Goal: Entertainment & Leisure: Consume media (video, audio)

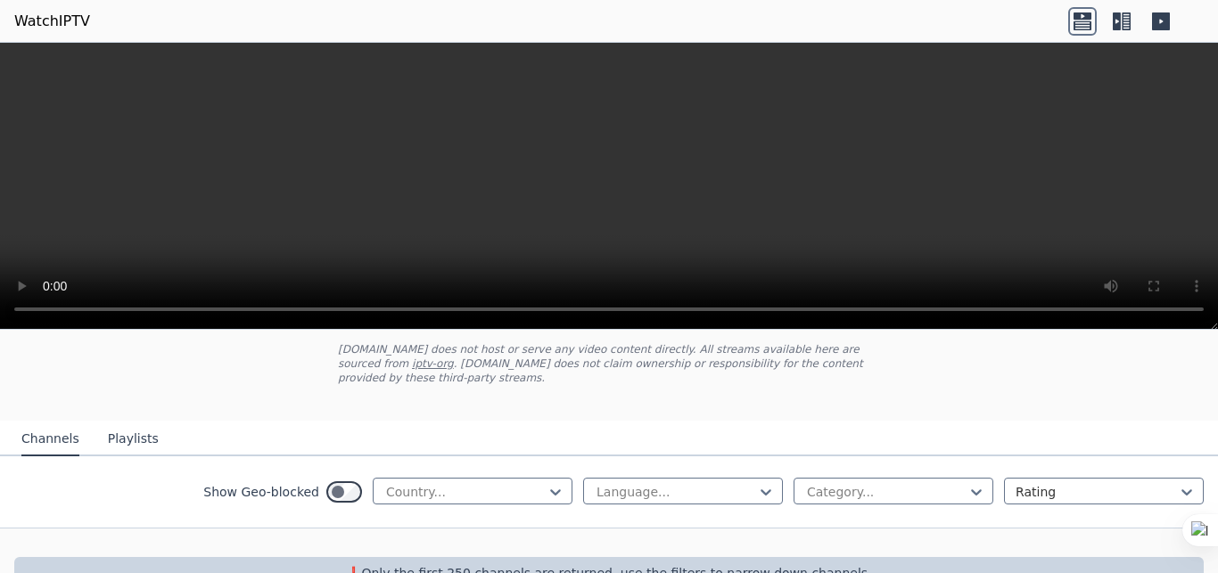
scroll to position [134, 0]
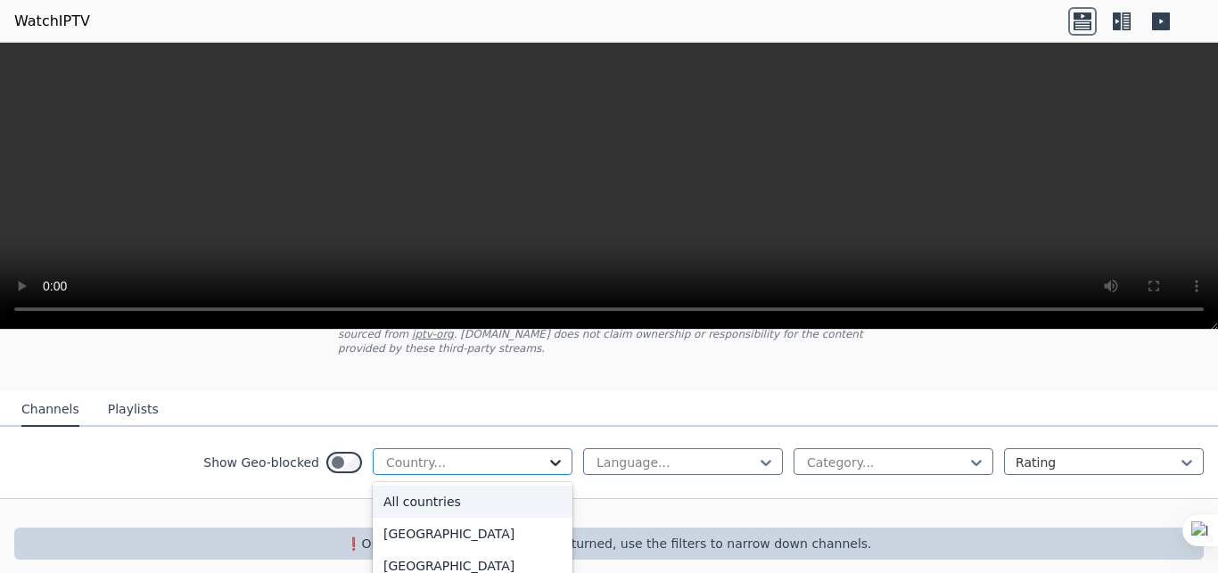
click at [547, 454] on icon at bounding box center [556, 463] width 18 height 18
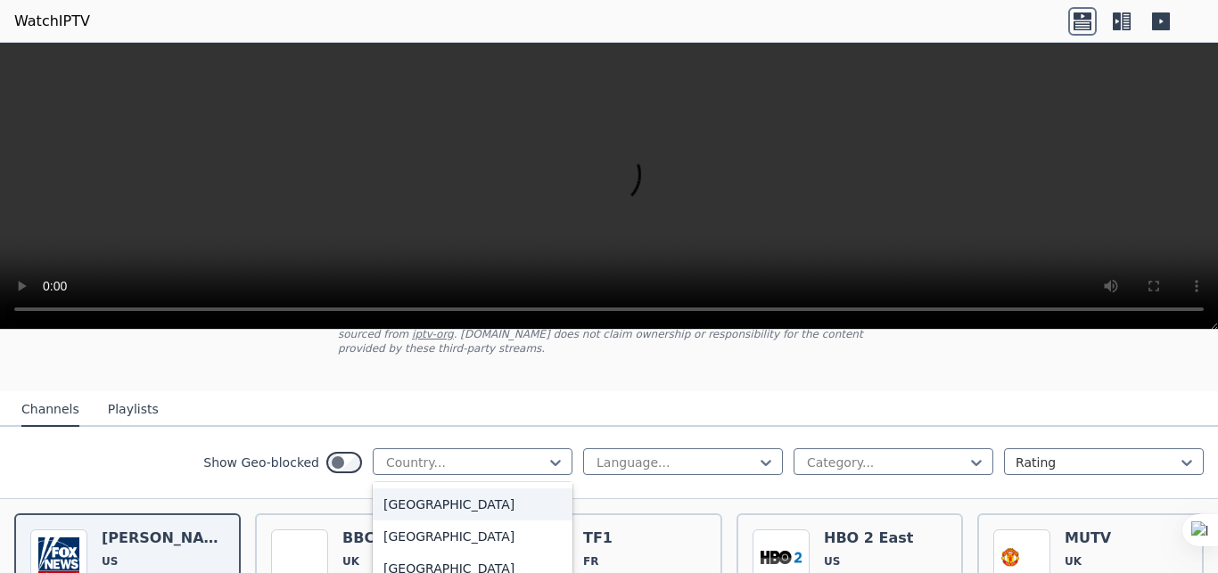
scroll to position [478, 0]
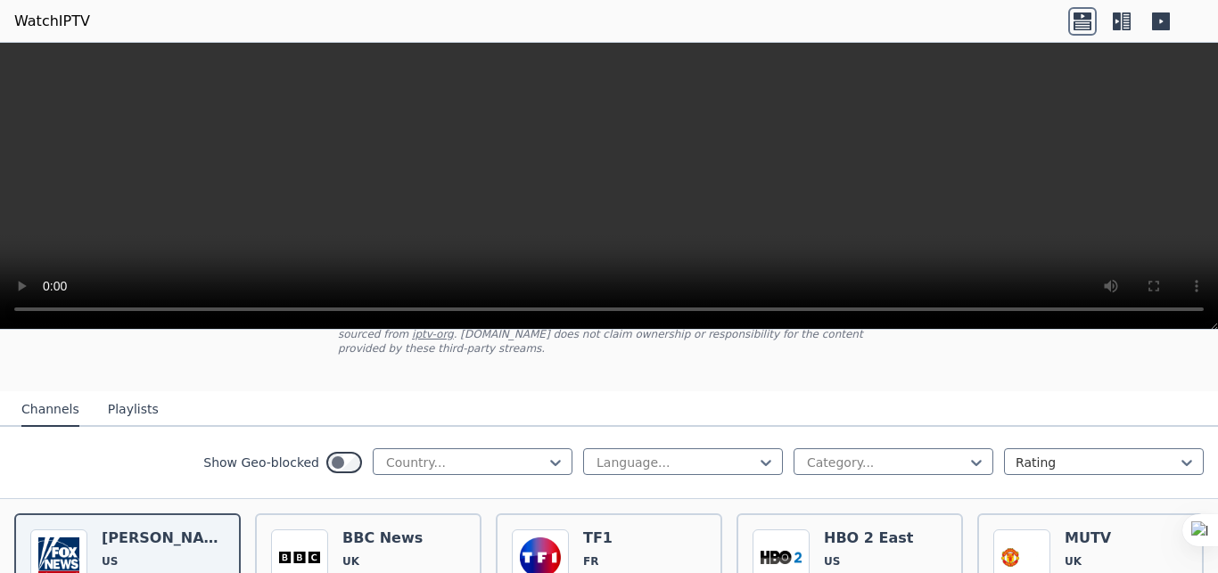
click at [307, 392] on nav "Channels Playlists" at bounding box center [609, 410] width 1218 height 36
click at [111, 399] on button "Playlists" at bounding box center [133, 410] width 51 height 34
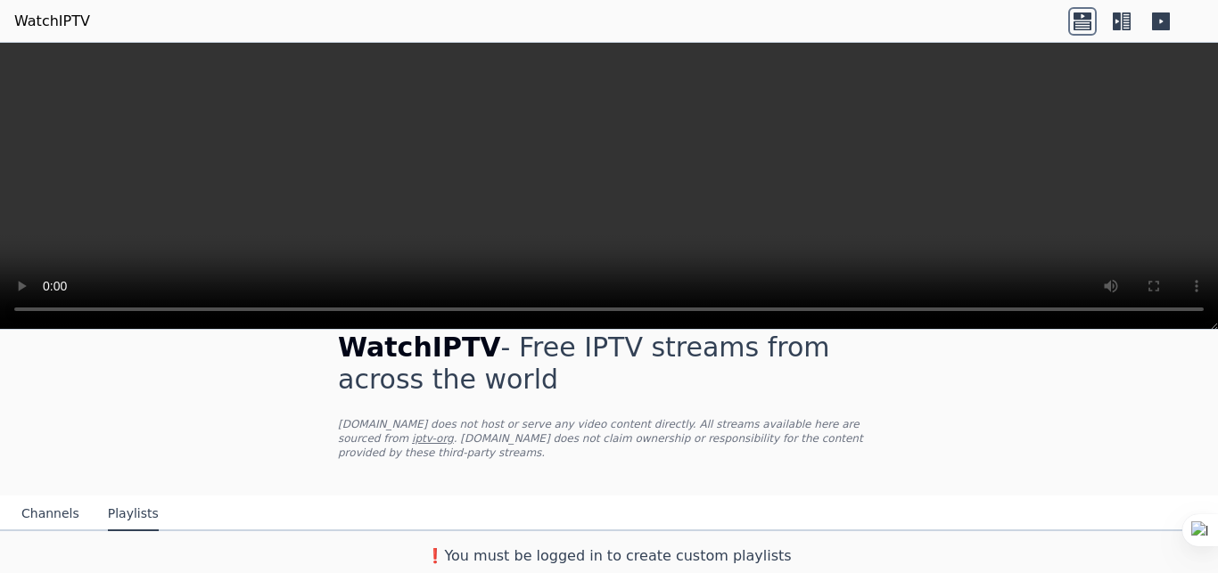
scroll to position [15, 0]
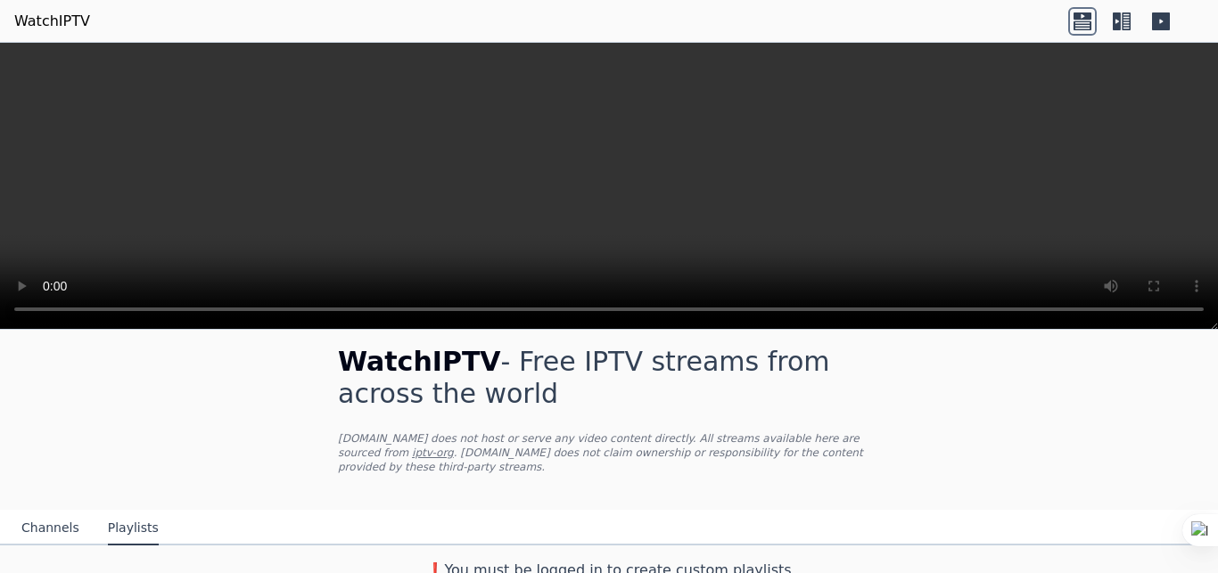
click at [37, 512] on button "Channels" at bounding box center [50, 529] width 58 height 34
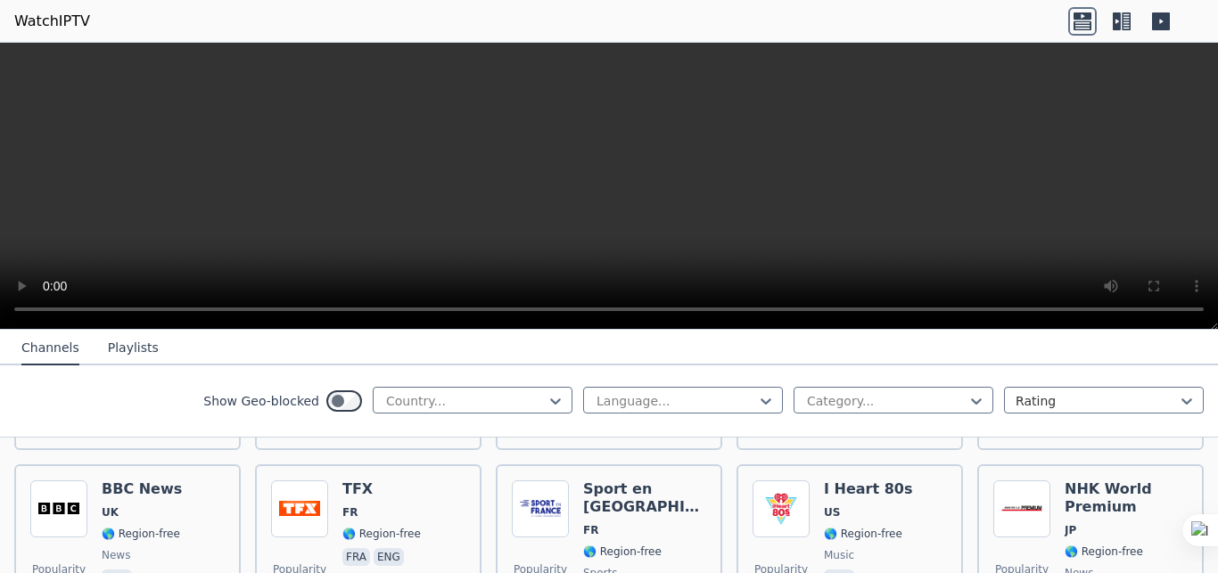
scroll to position [1332, 0]
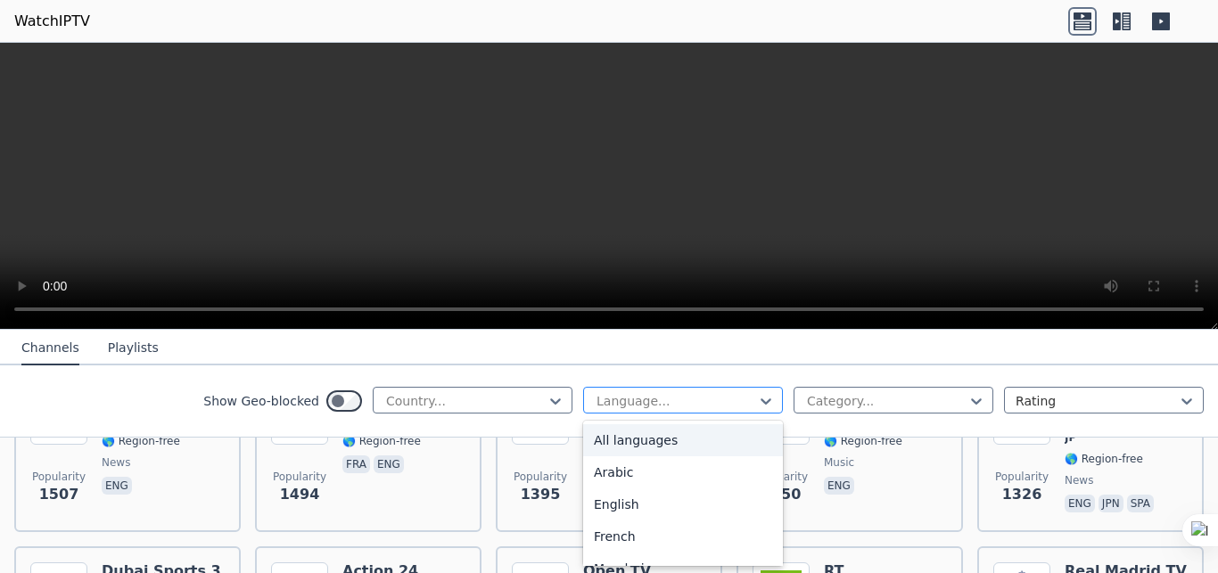
click at [721, 400] on div at bounding box center [676, 401] width 162 height 18
click at [614, 468] on div "Arabic" at bounding box center [683, 473] width 200 height 32
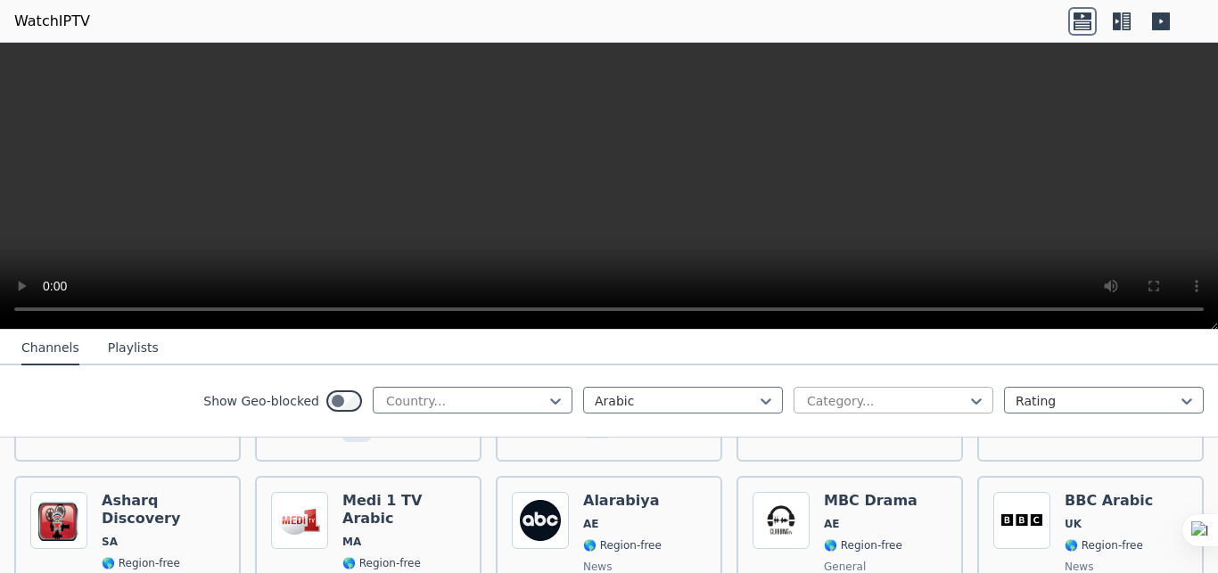
scroll to position [2976, 0]
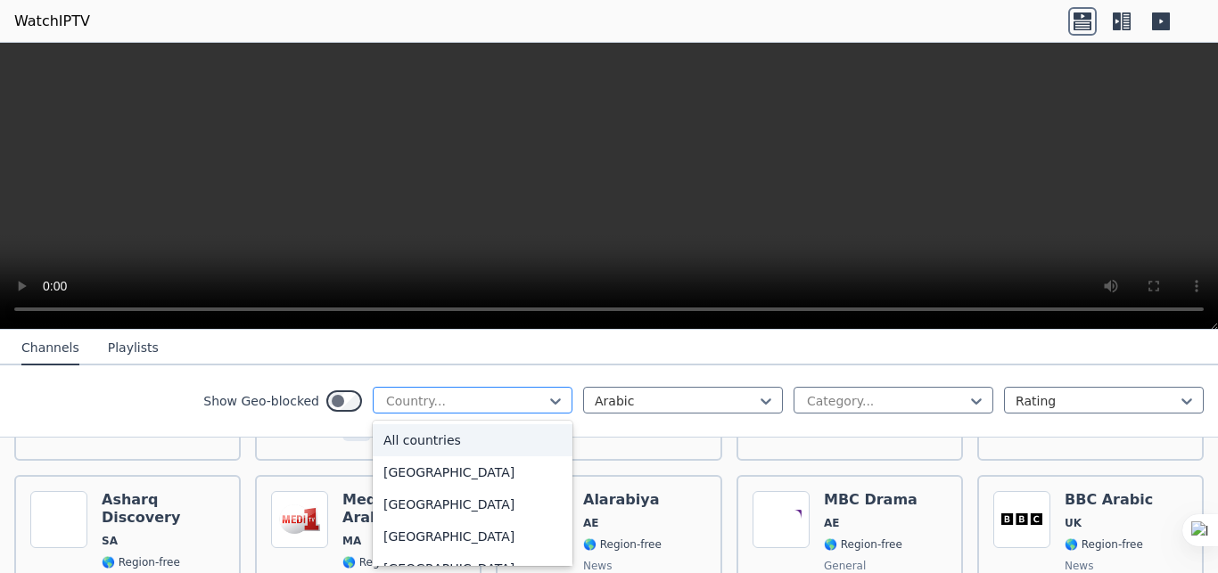
click at [504, 400] on div at bounding box center [465, 401] width 162 height 18
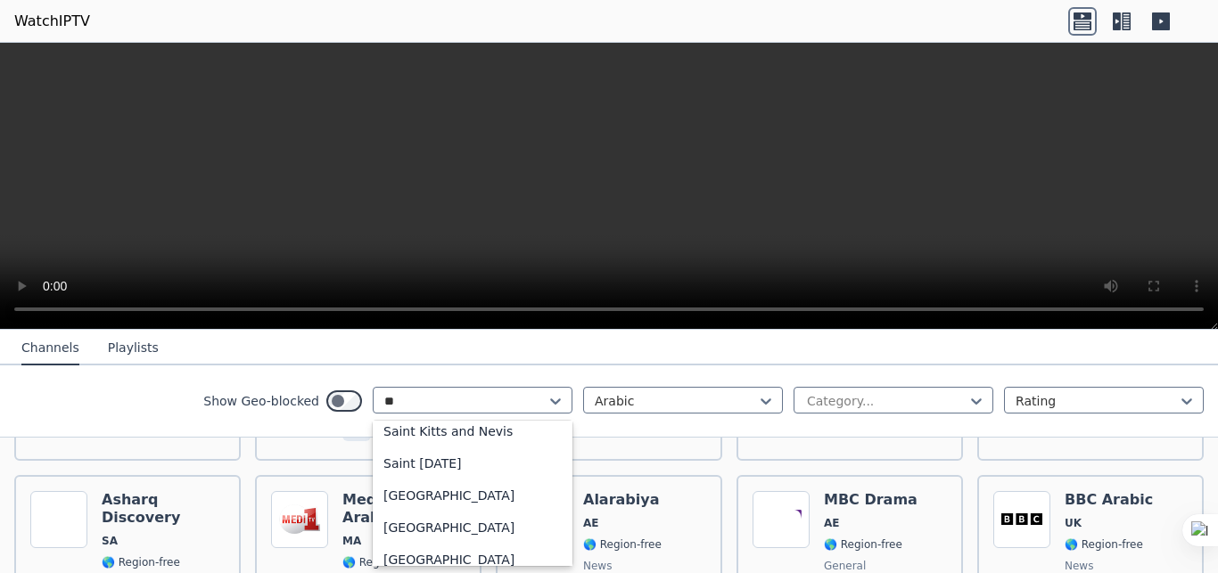
scroll to position [169, 0]
type input "***"
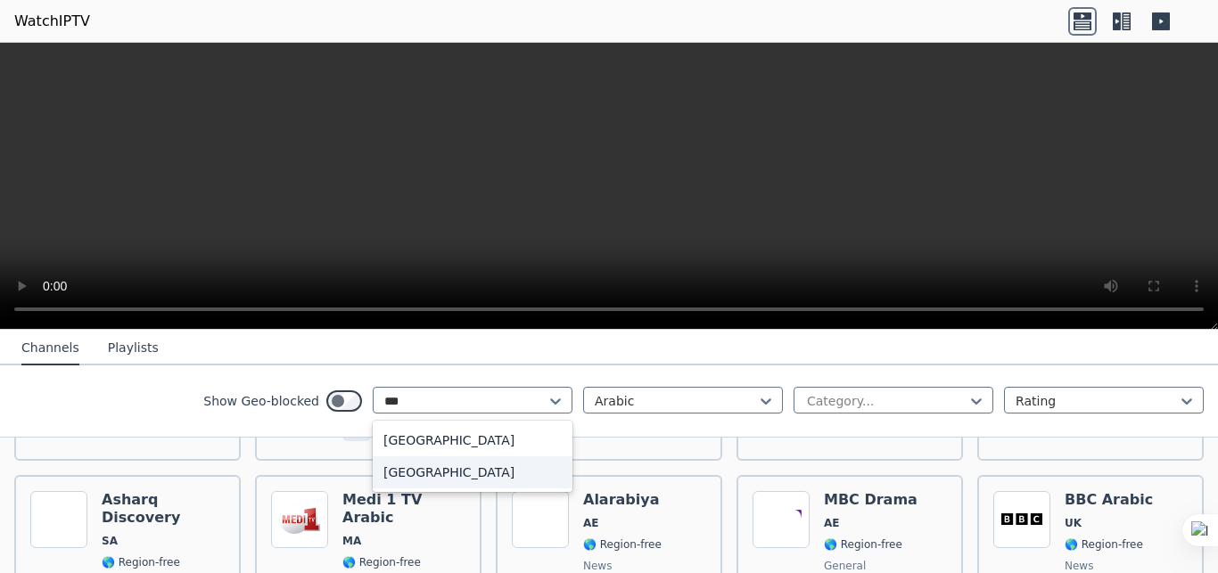
click at [420, 472] on div "[GEOGRAPHIC_DATA]" at bounding box center [473, 473] width 200 height 32
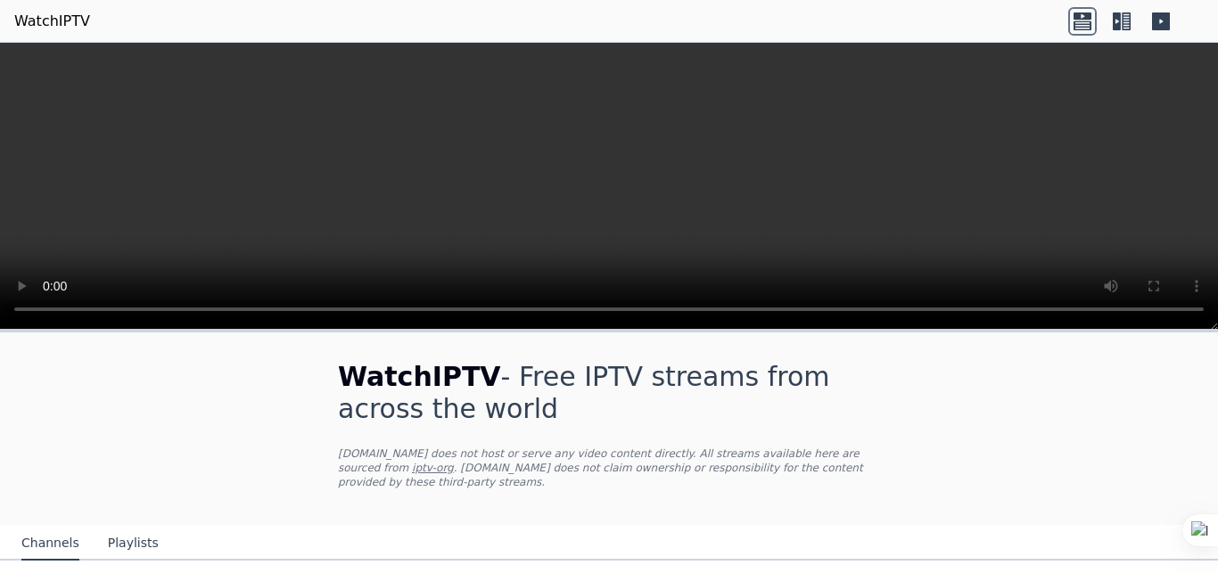
scroll to position [134, 0]
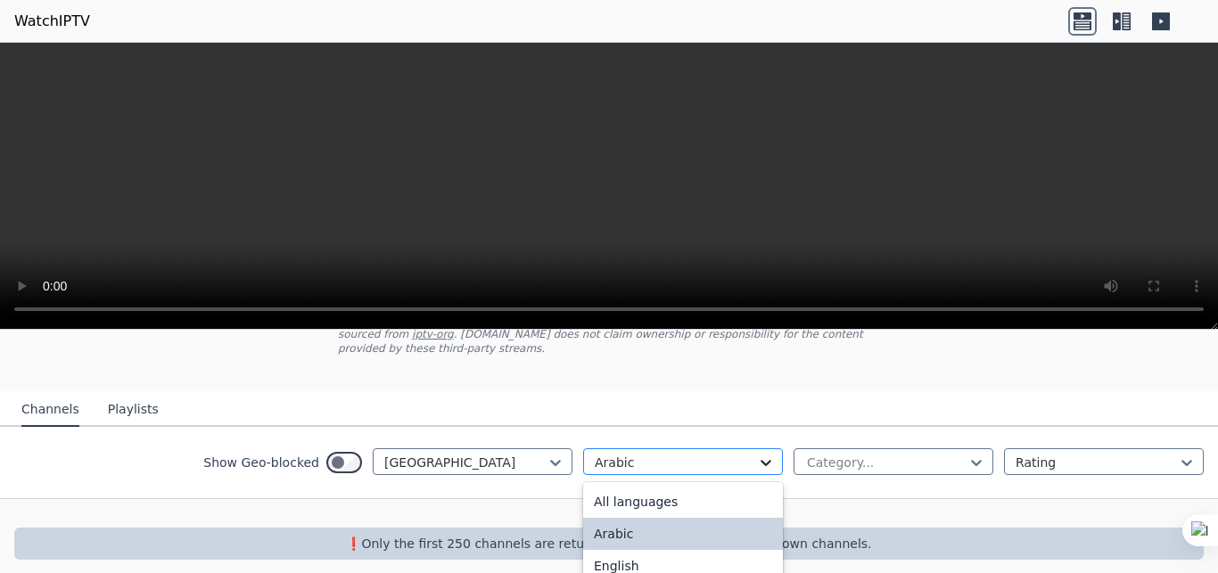
click at [757, 454] on icon at bounding box center [766, 463] width 18 height 18
click at [676, 490] on div "All languages" at bounding box center [683, 502] width 200 height 32
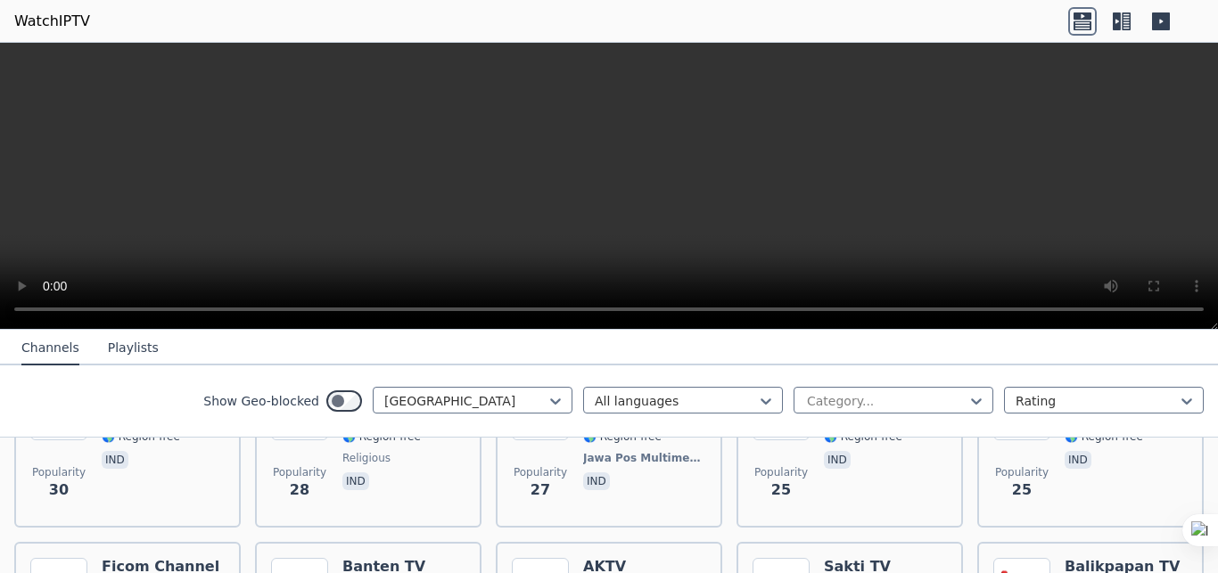
scroll to position [981, 0]
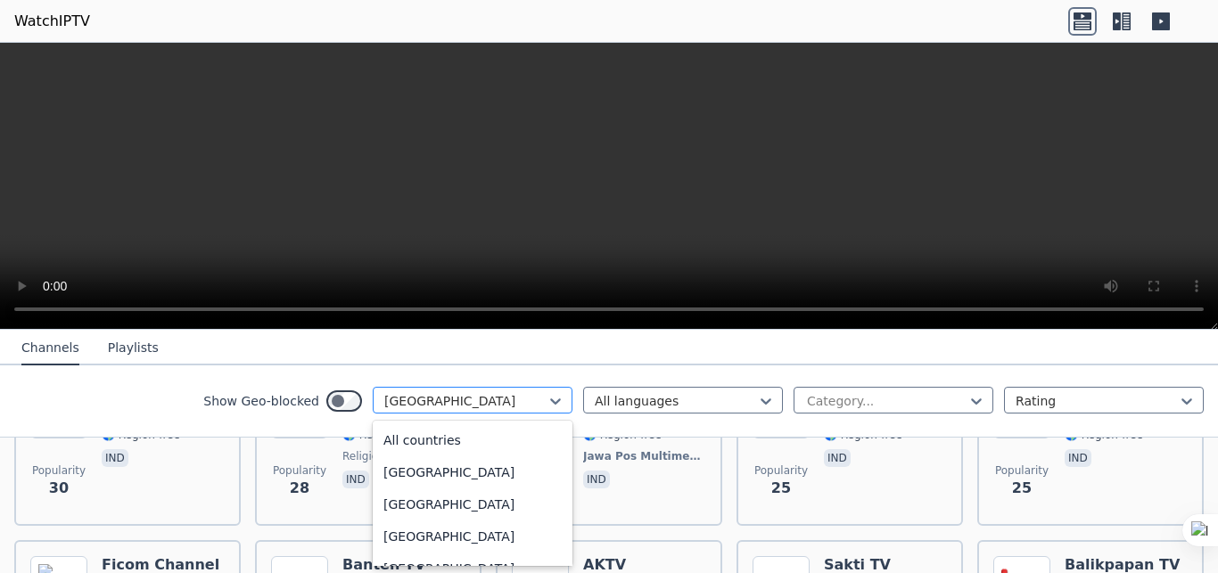
click at [495, 410] on div "[GEOGRAPHIC_DATA]" at bounding box center [473, 400] width 200 height 27
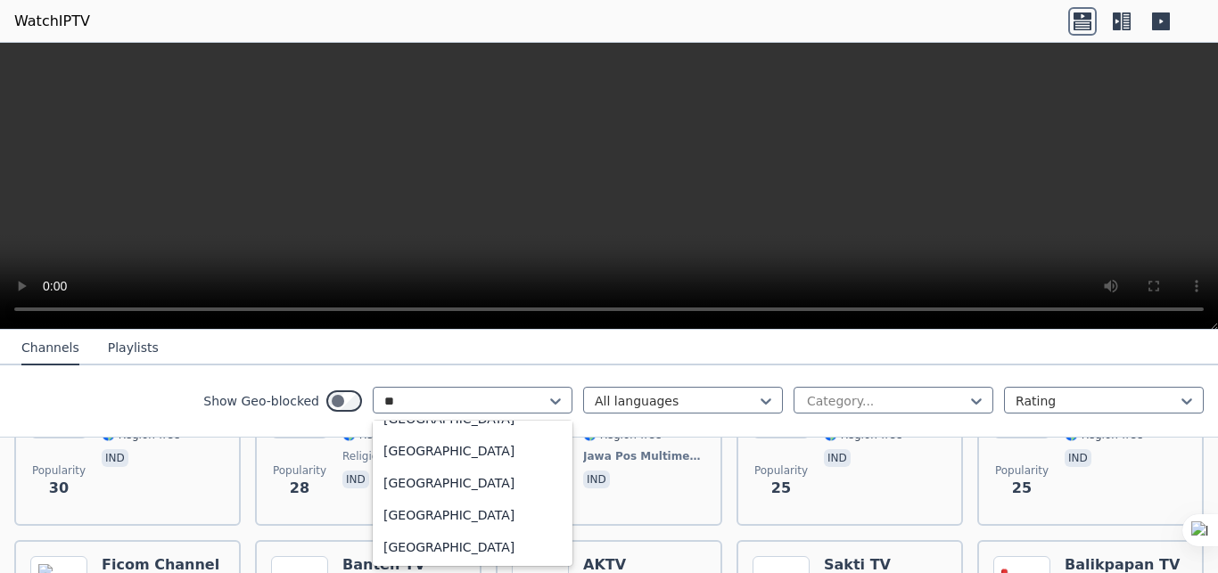
scroll to position [54, 0]
type input "*"
type input "***"
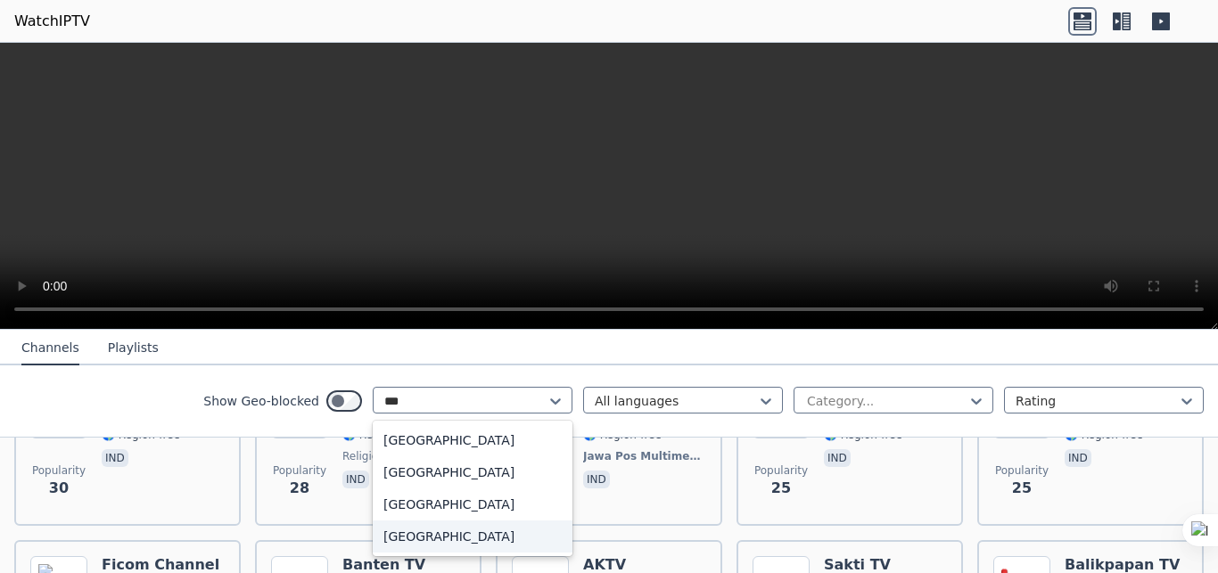
click at [424, 529] on div "[GEOGRAPHIC_DATA]" at bounding box center [473, 537] width 200 height 32
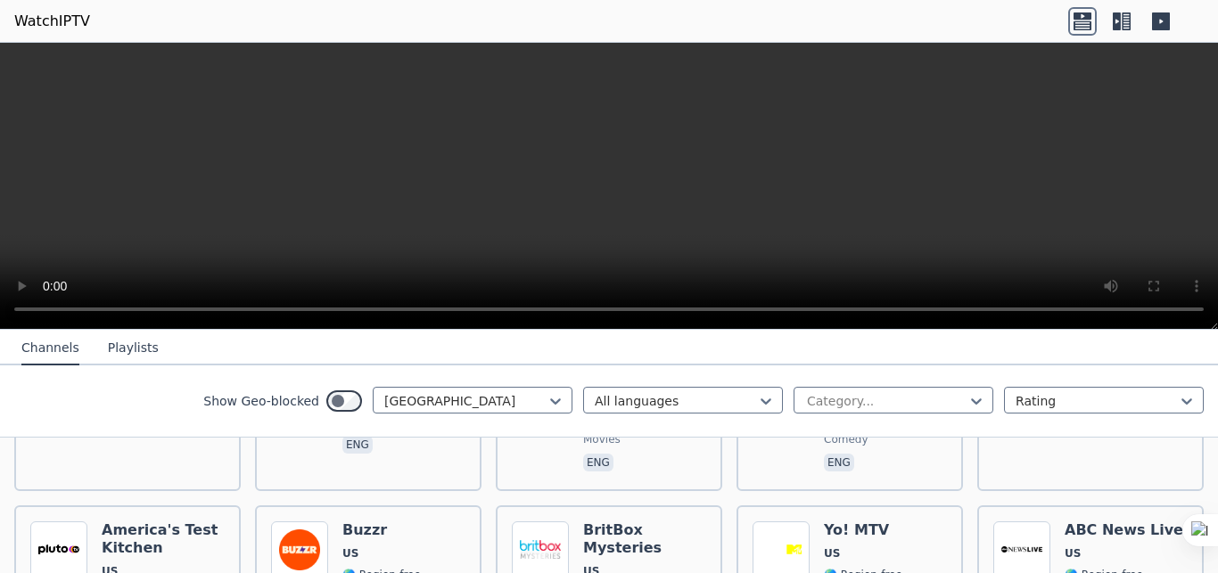
scroll to position [7309, 0]
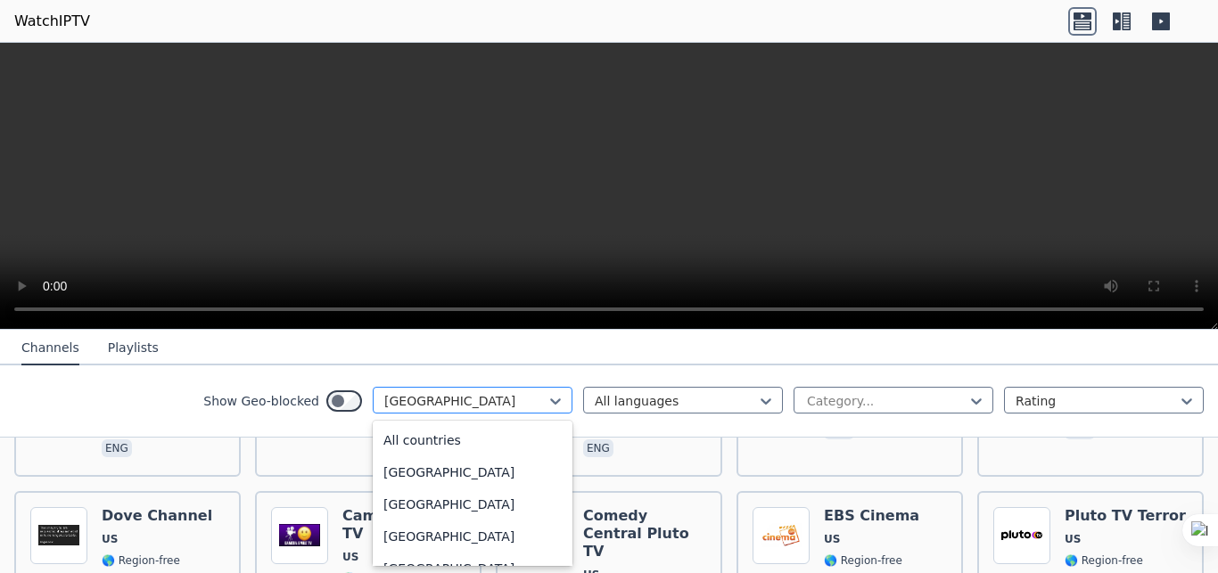
click at [489, 401] on div at bounding box center [465, 401] width 162 height 18
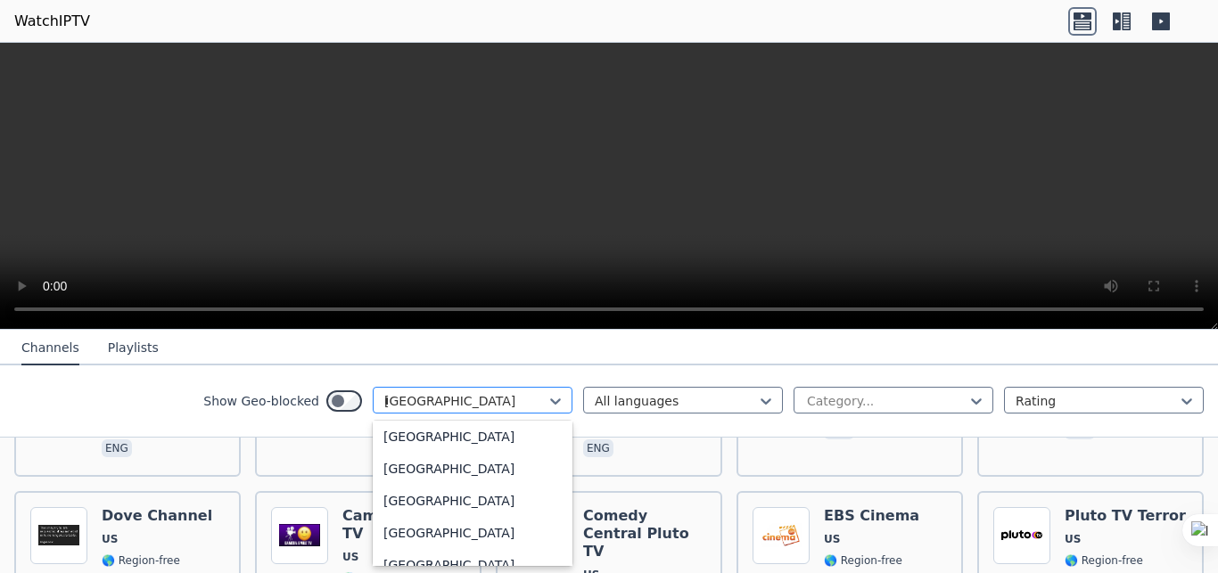
scroll to position [54, 0]
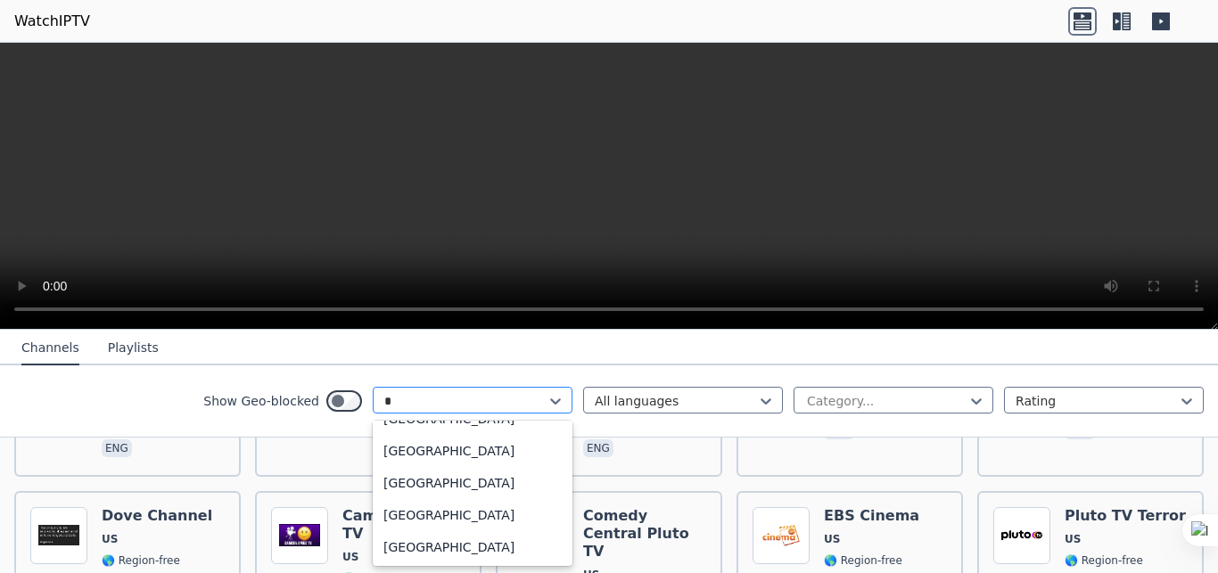
type input "**"
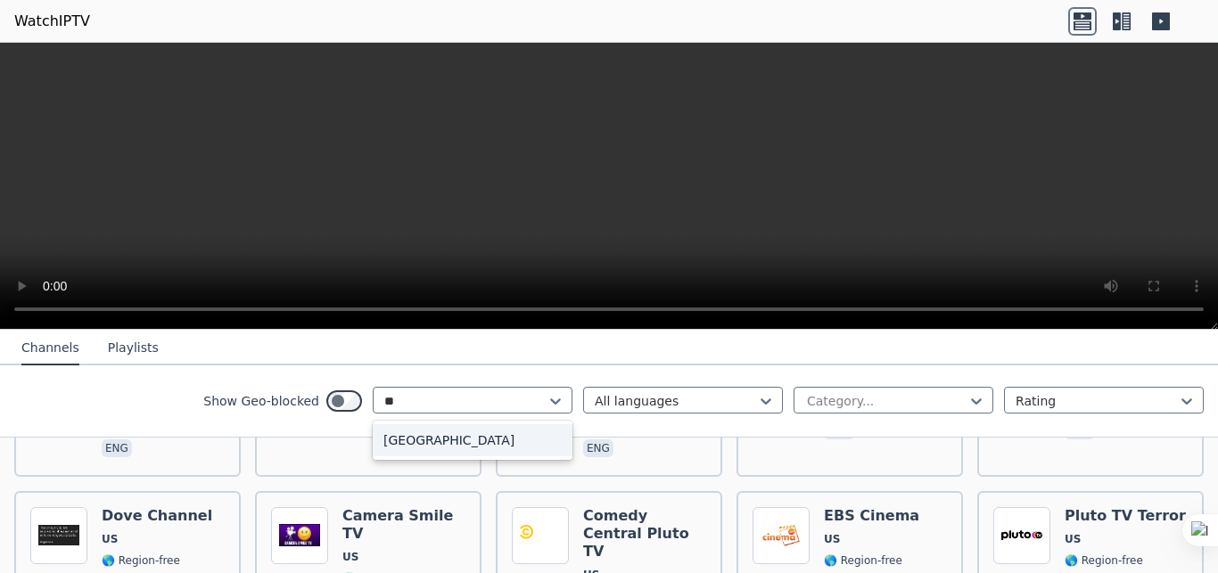
click at [441, 442] on div "[GEOGRAPHIC_DATA]" at bounding box center [473, 441] width 200 height 32
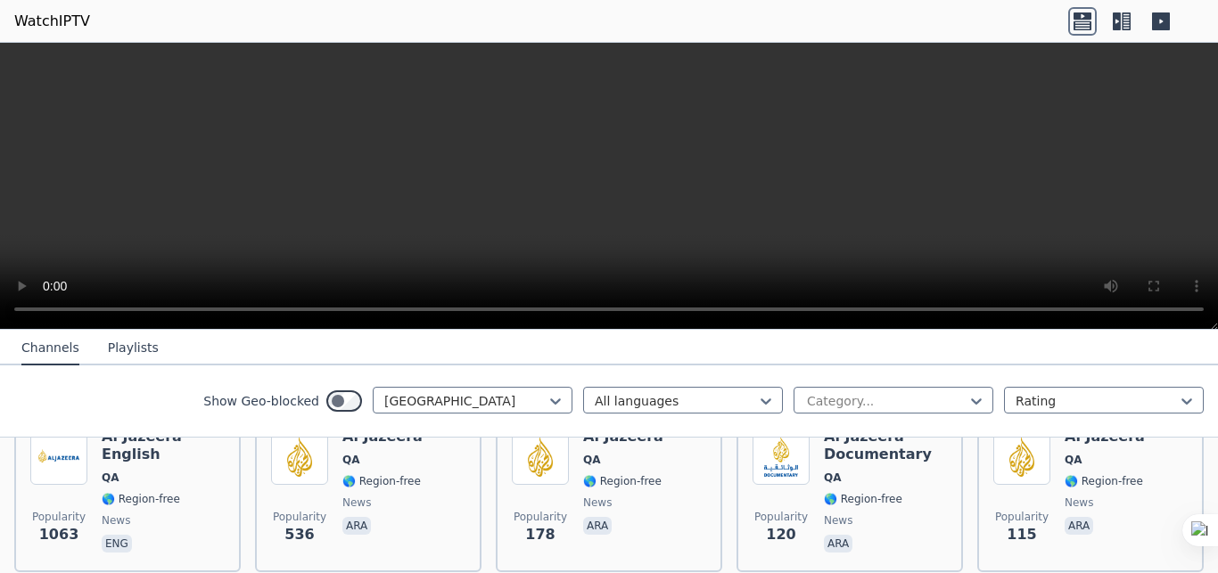
scroll to position [236, 0]
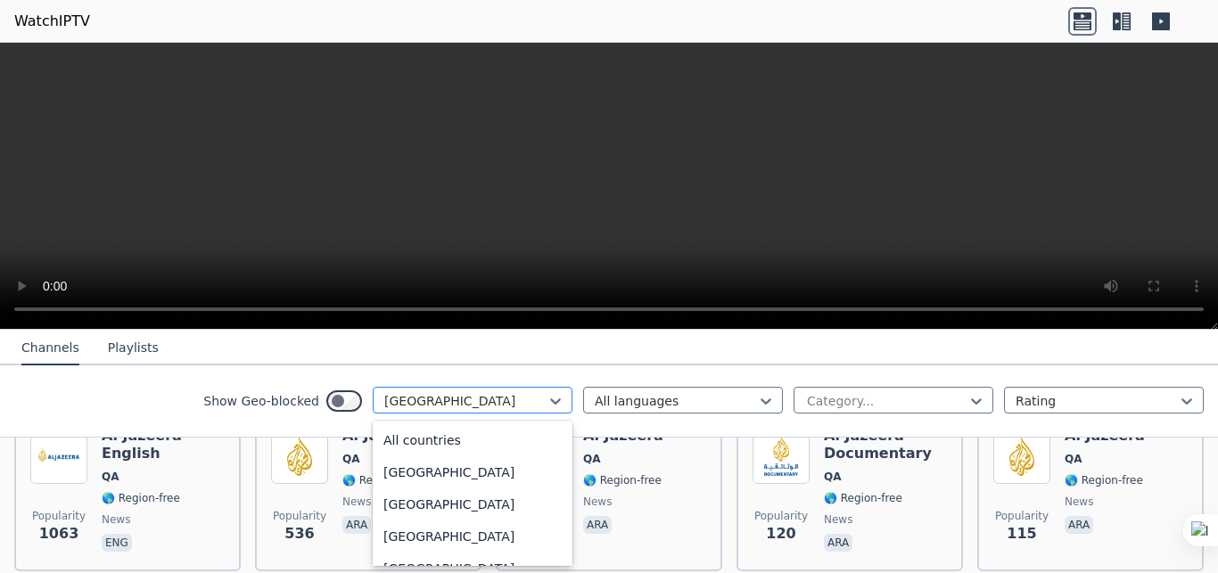
click at [446, 398] on div at bounding box center [465, 401] width 162 height 18
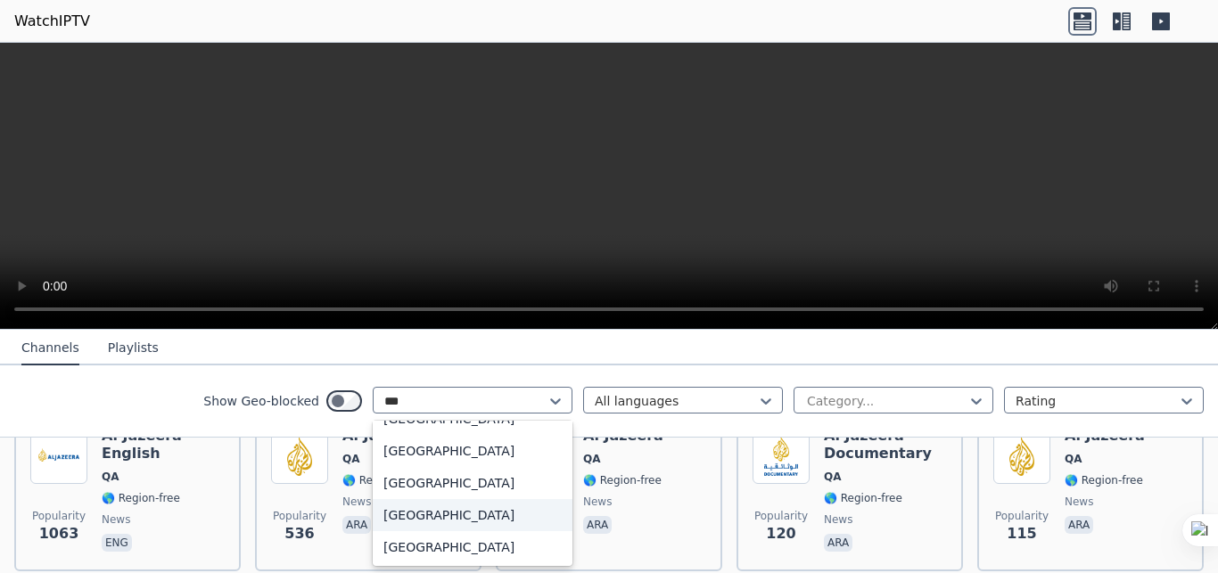
scroll to position [0, 0]
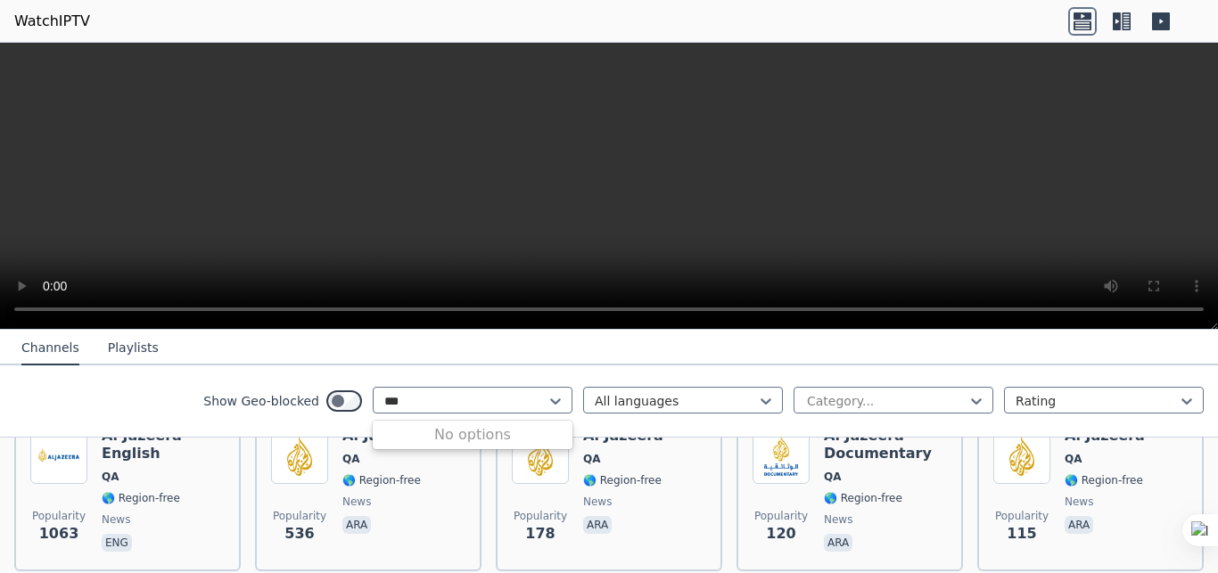
type input "****"
click at [496, 397] on div at bounding box center [465, 401] width 162 height 18
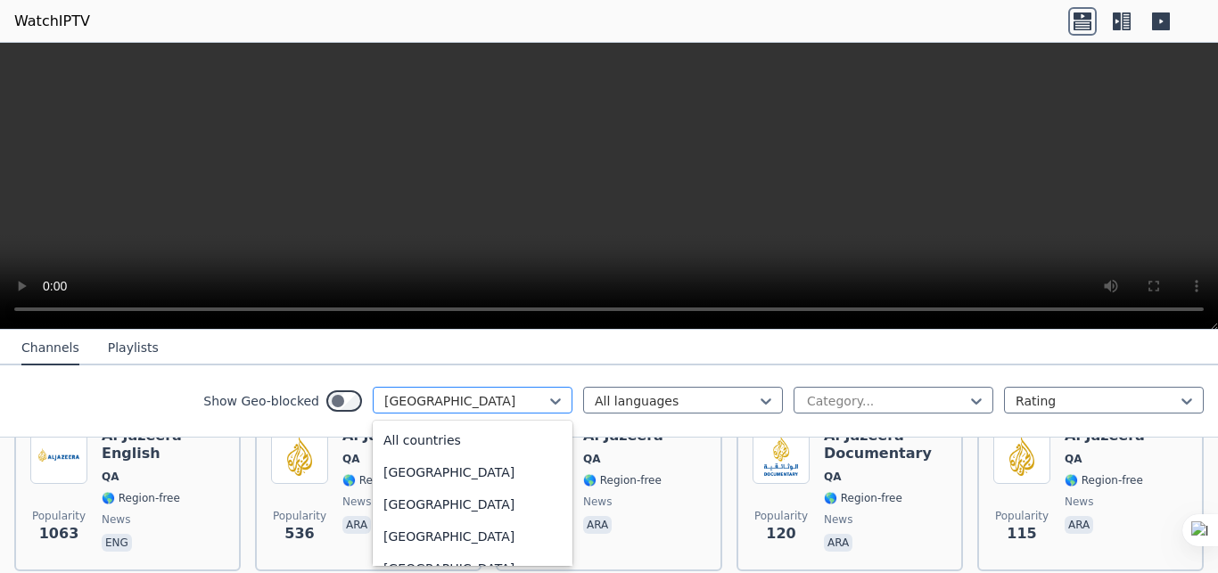
scroll to position [4645, 0]
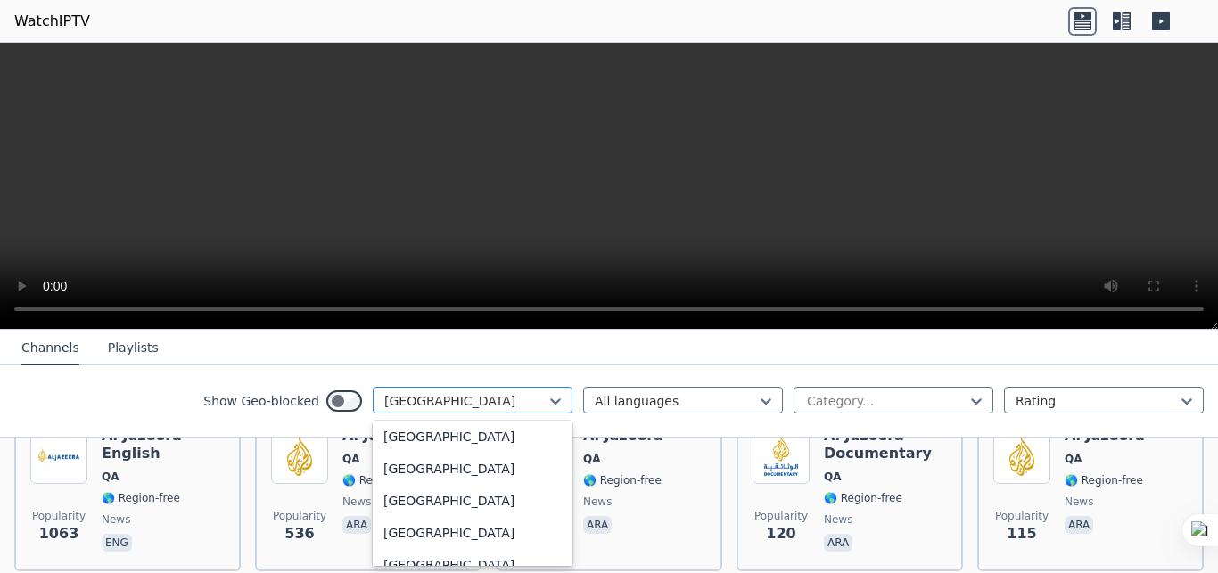
click at [549, 406] on div "[GEOGRAPHIC_DATA]" at bounding box center [473, 400] width 200 height 27
click at [460, 454] on div "[GEOGRAPHIC_DATA]" at bounding box center [473, 438] width 200 height 32
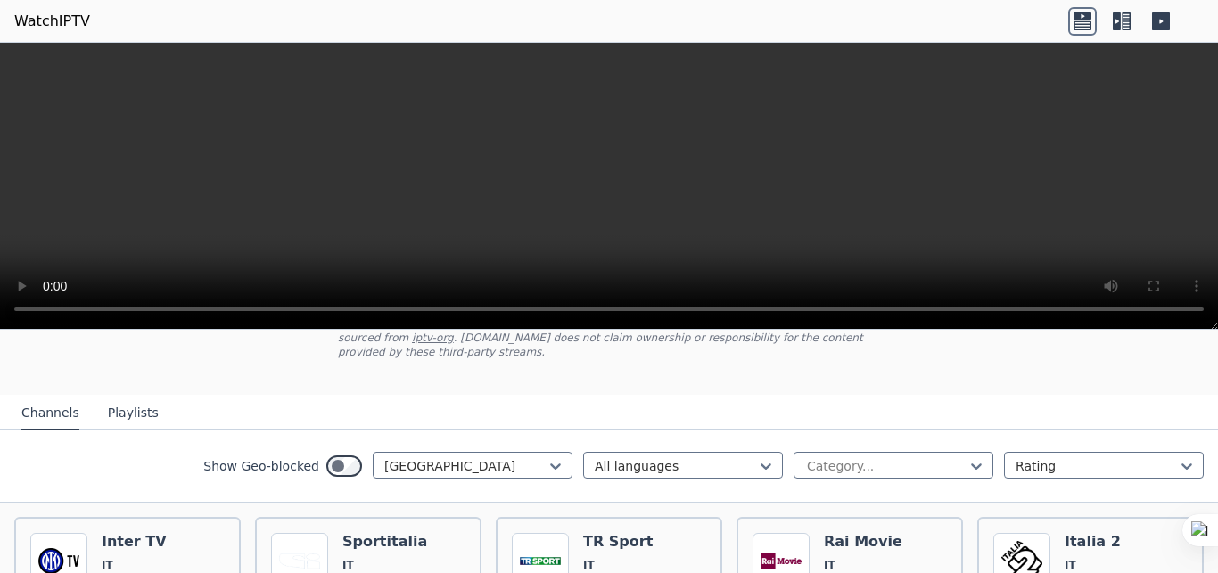
scroll to position [129, 0]
click at [389, 534] on h6 "Sportitalia" at bounding box center [384, 543] width 85 height 18
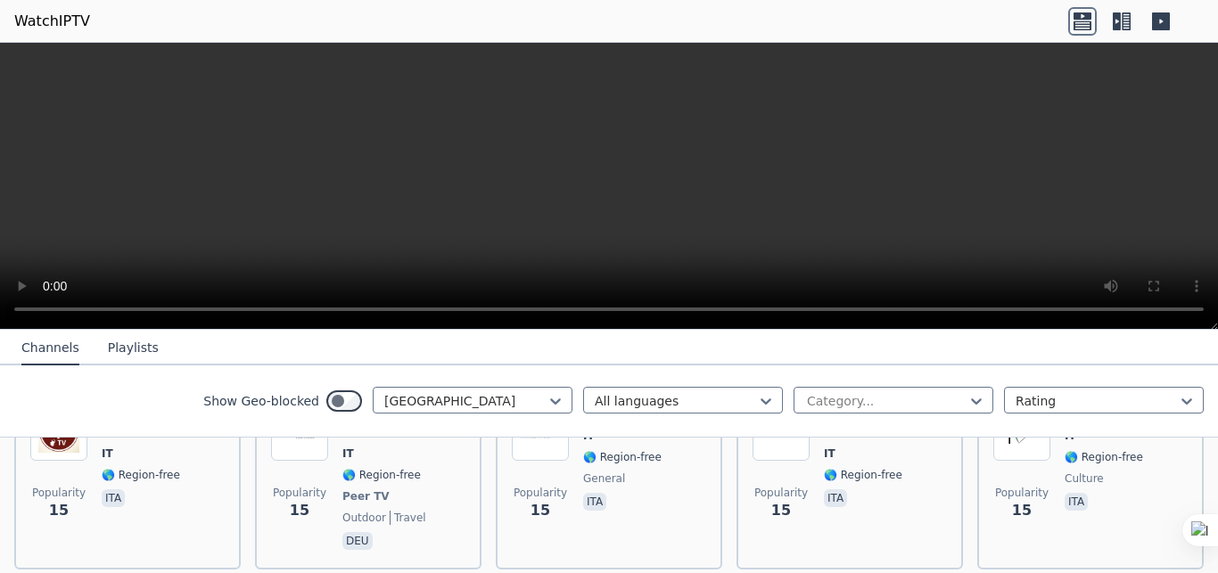
scroll to position [4849, 0]
